Goal: Check status: Check status

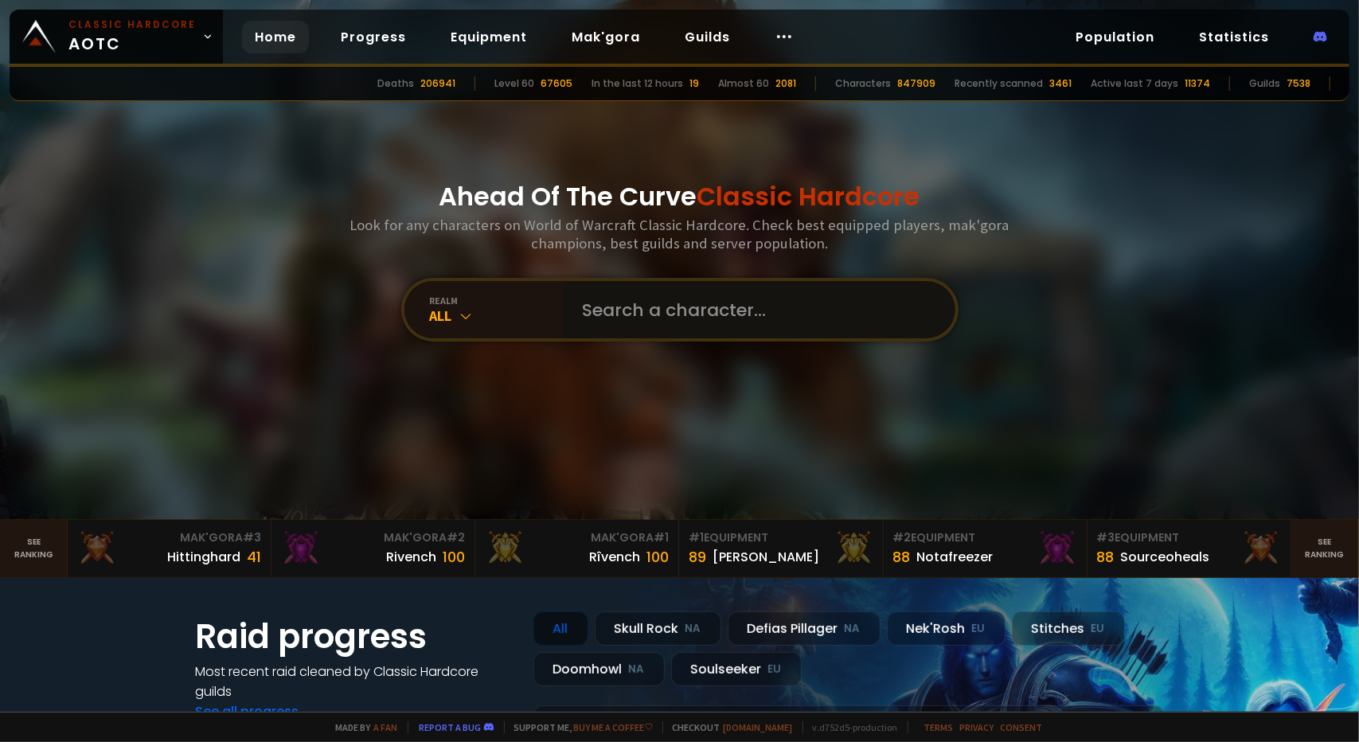
click at [591, 307] on input "text" at bounding box center [754, 309] width 363 height 57
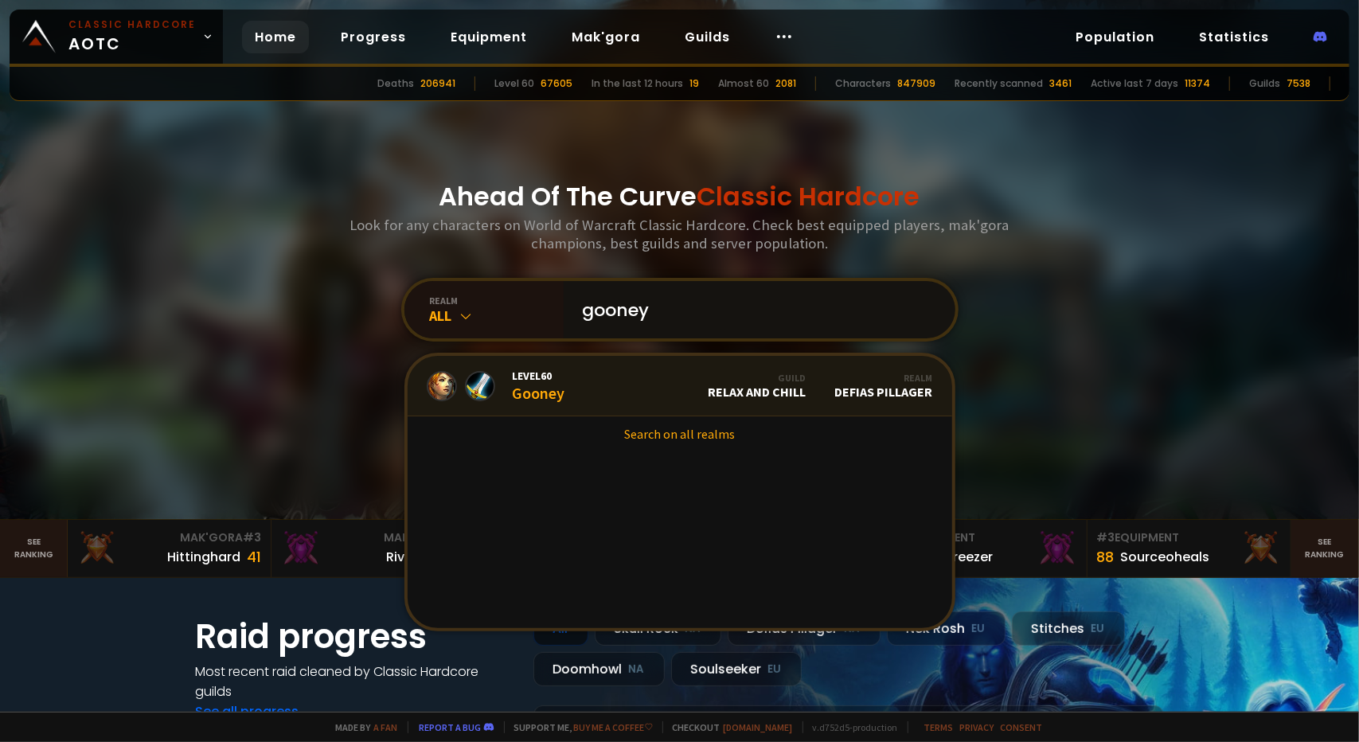
type input "gooney"
click at [532, 390] on div "Level 60 Gooney" at bounding box center [539, 386] width 53 height 34
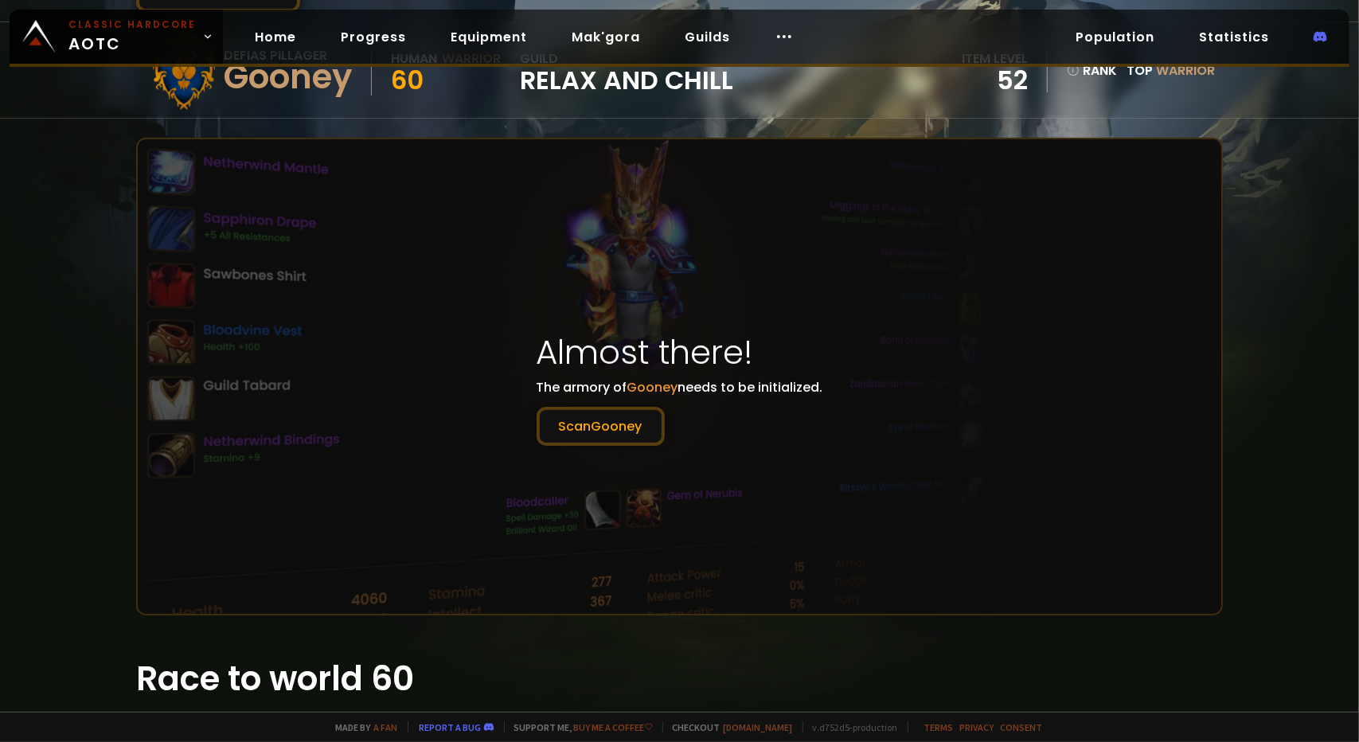
scroll to position [159, 0]
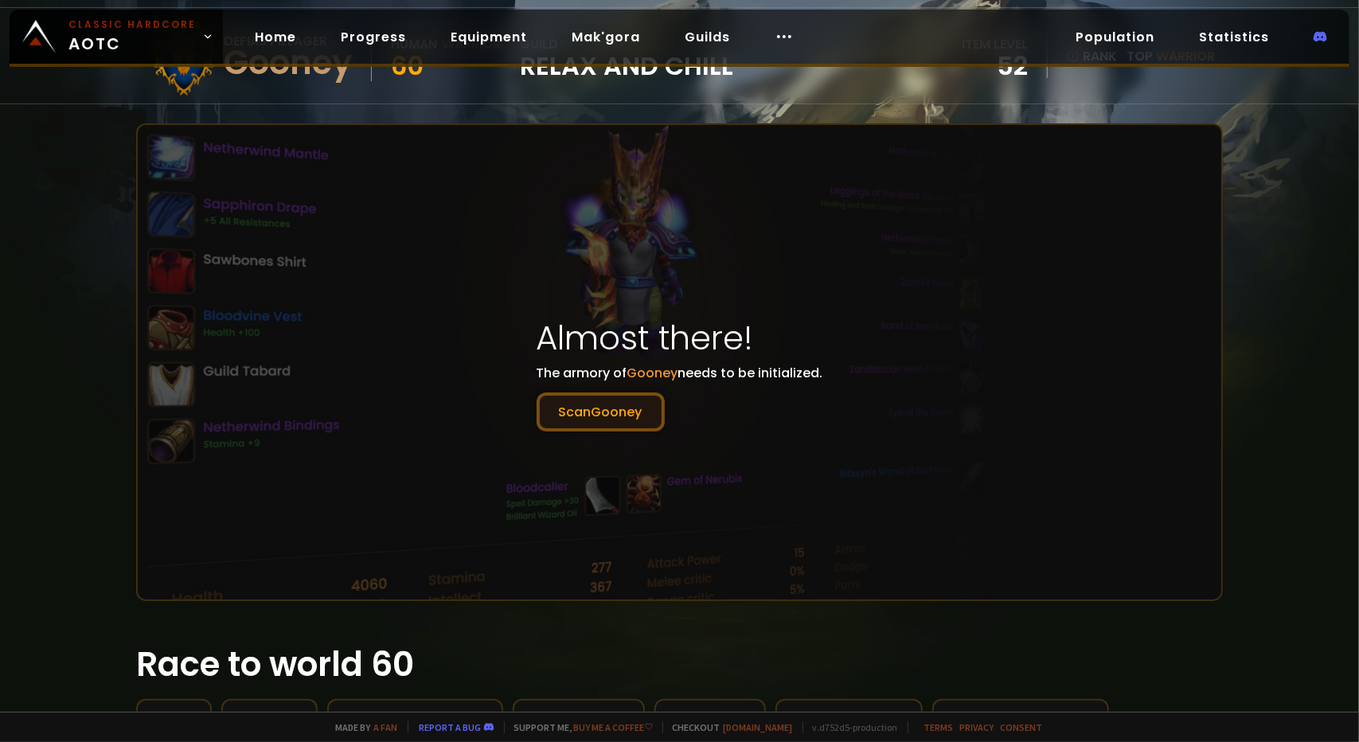
click at [585, 420] on button "[PERSON_NAME]" at bounding box center [601, 411] width 128 height 39
click at [603, 407] on button "[PERSON_NAME]" at bounding box center [601, 411] width 128 height 39
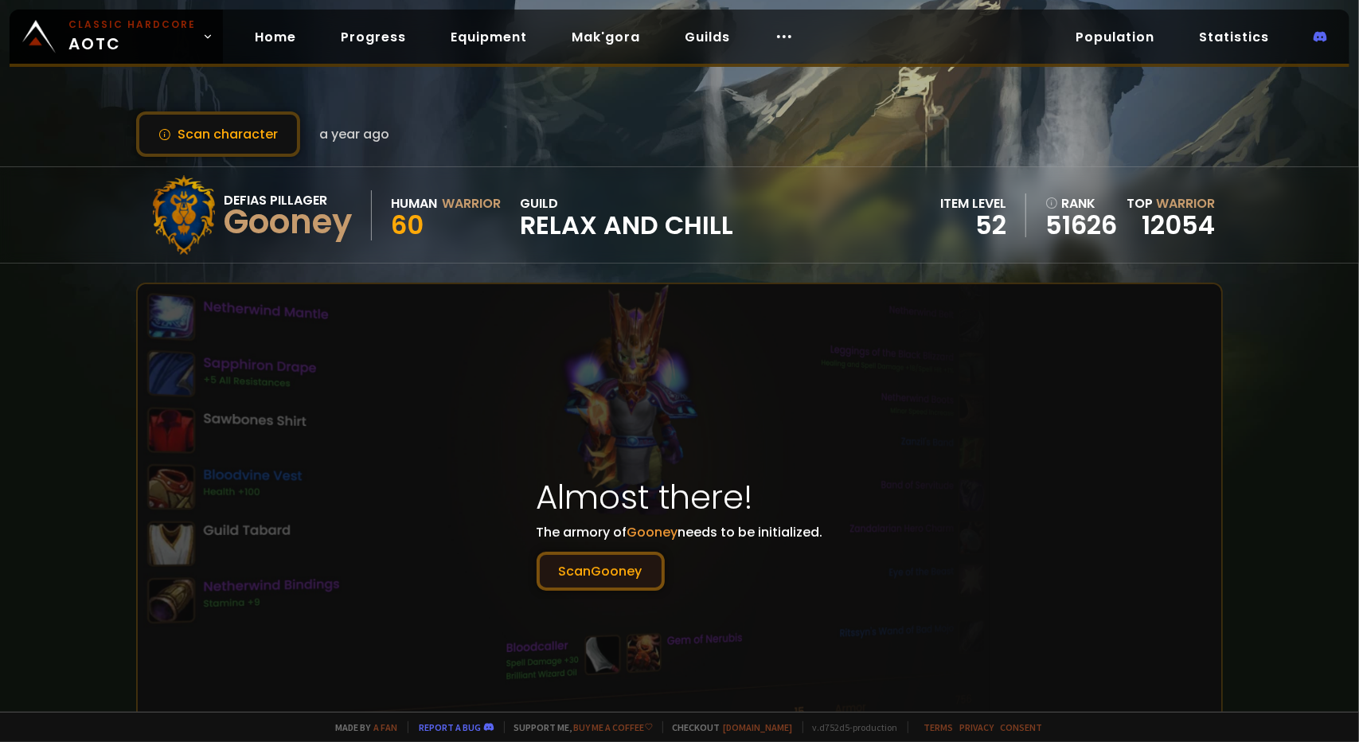
click at [610, 566] on button "[PERSON_NAME]" at bounding box center [601, 571] width 128 height 39
